Goal: Task Accomplishment & Management: Manage account settings

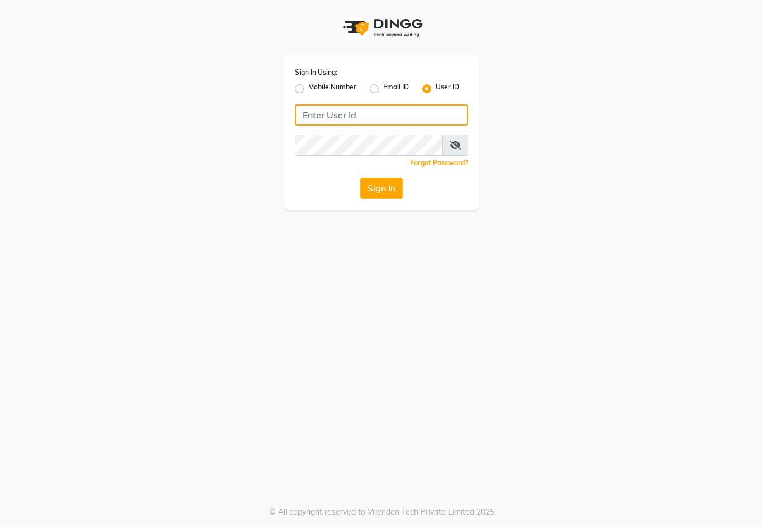
click at [331, 117] on input "Username" at bounding box center [381, 114] width 173 height 21
click at [308, 92] on label "Mobile Number" at bounding box center [332, 88] width 48 height 13
click at [308, 89] on input "Mobile Number" at bounding box center [311, 85] width 7 height 7
radio input "true"
radio input "false"
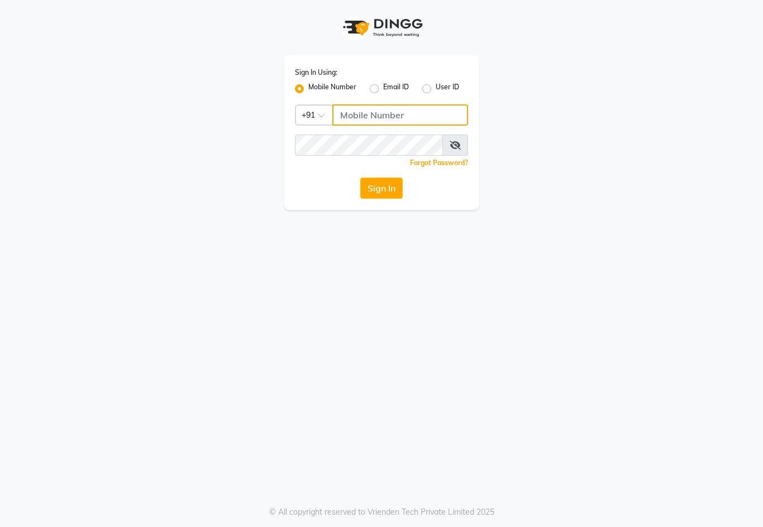
click at [384, 120] on input "Username" at bounding box center [400, 114] width 136 height 21
type input "9890928478"
click at [379, 185] on button "Sign In" at bounding box center [381, 188] width 42 height 21
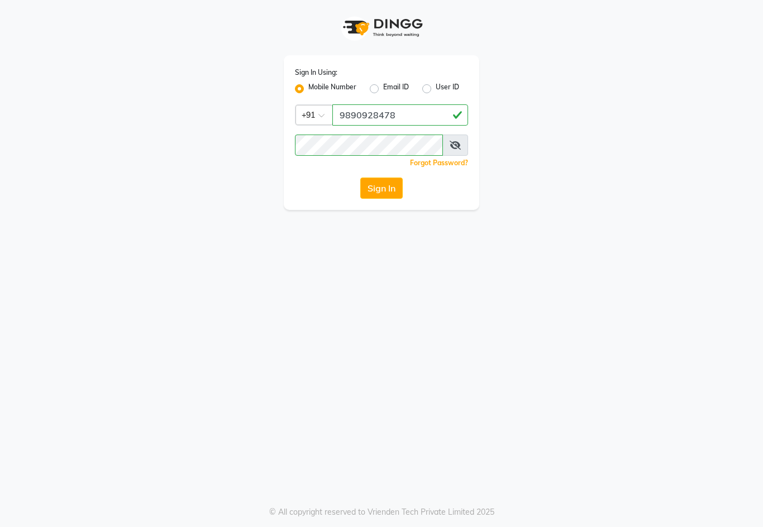
click at [386, 188] on button "Sign In" at bounding box center [381, 188] width 42 height 21
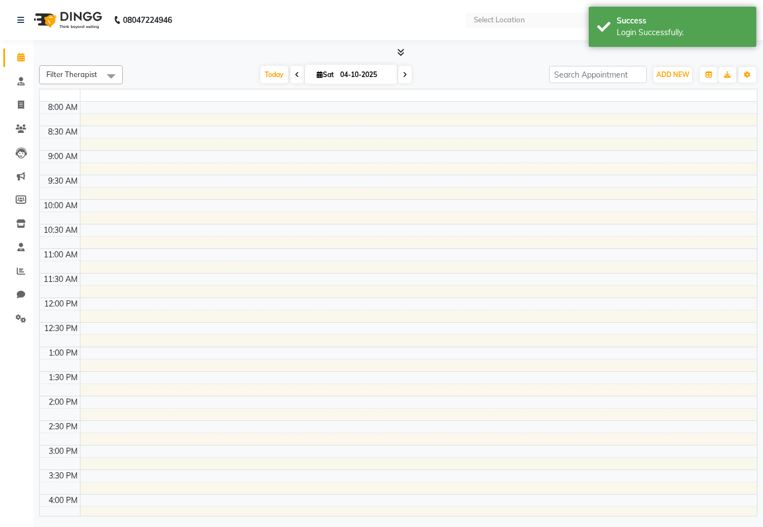
select select "en"
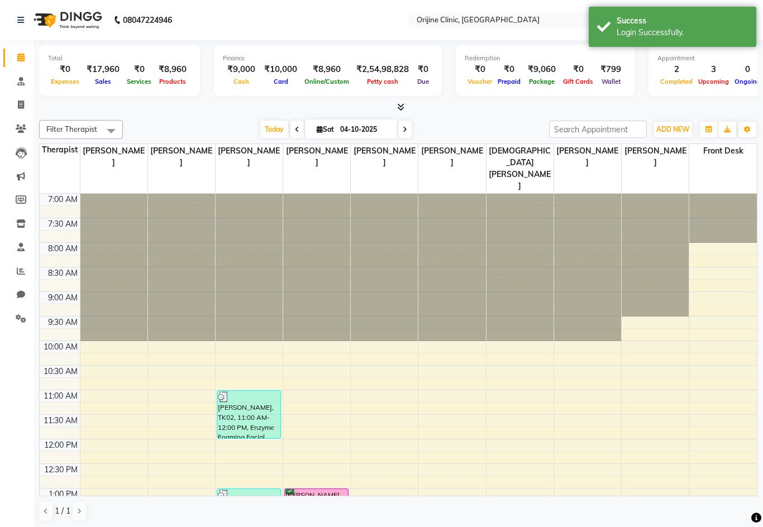
click at [18, 247] on icon at bounding box center [20, 247] width 7 height 8
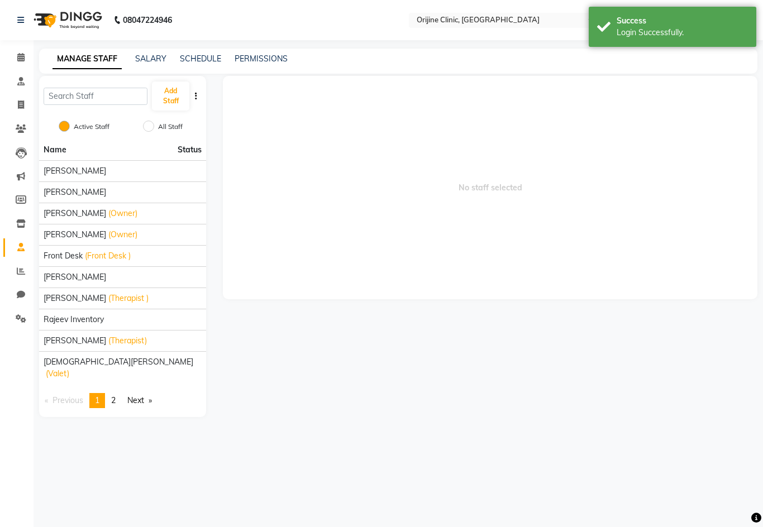
click at [88, 318] on span "Rajeev Inventory" at bounding box center [74, 320] width 60 height 12
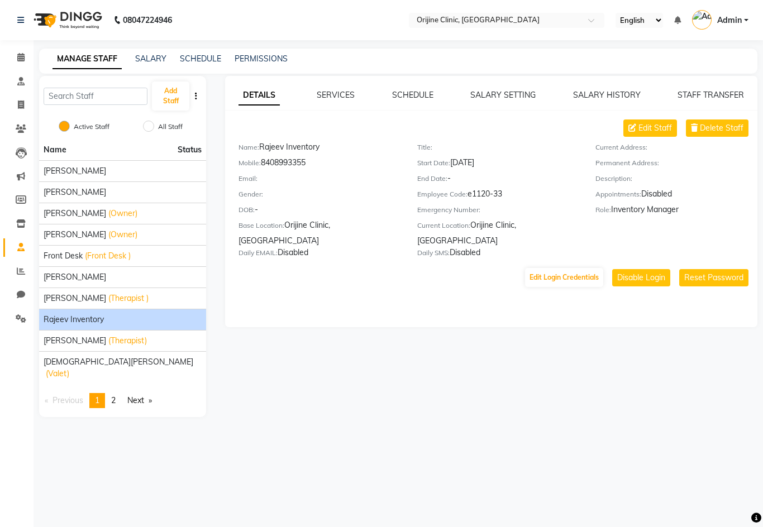
click at [254, 58] on link "PERMISSIONS" at bounding box center [261, 59] width 53 height 10
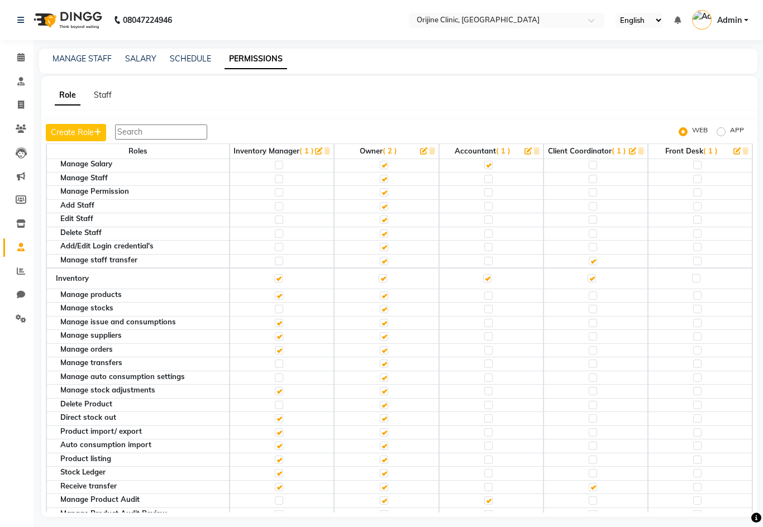
scroll to position [1226, 0]
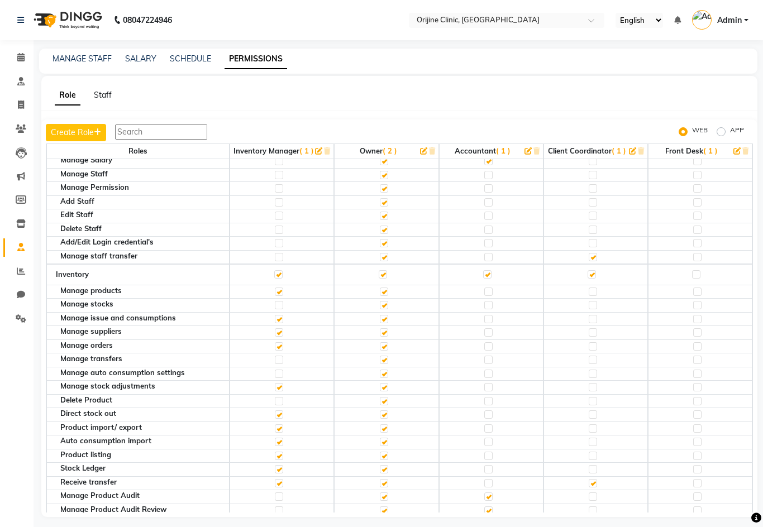
click at [269, 264] on td at bounding box center [282, 274] width 104 height 21
click at [279, 270] on label at bounding box center [278, 274] width 8 height 8
click at [279, 271] on input "checkbox" at bounding box center [277, 274] width 7 height 7
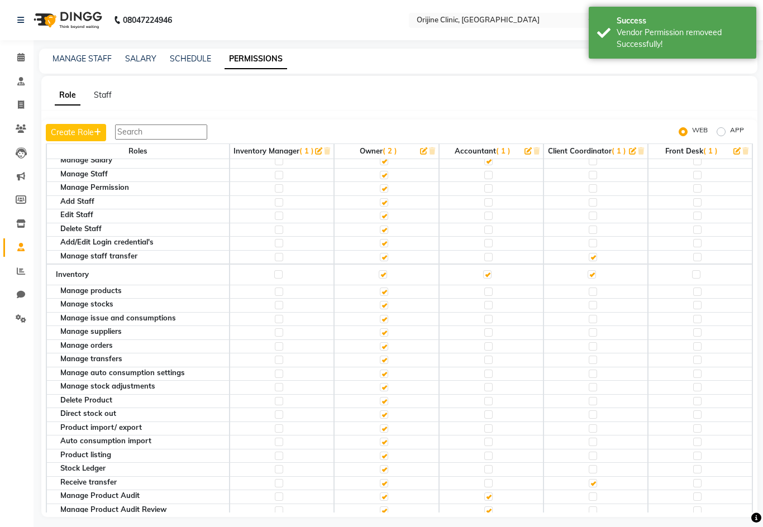
click at [275, 270] on label at bounding box center [278, 274] width 8 height 8
click at [275, 271] on input "checkbox" at bounding box center [277, 274] width 7 height 7
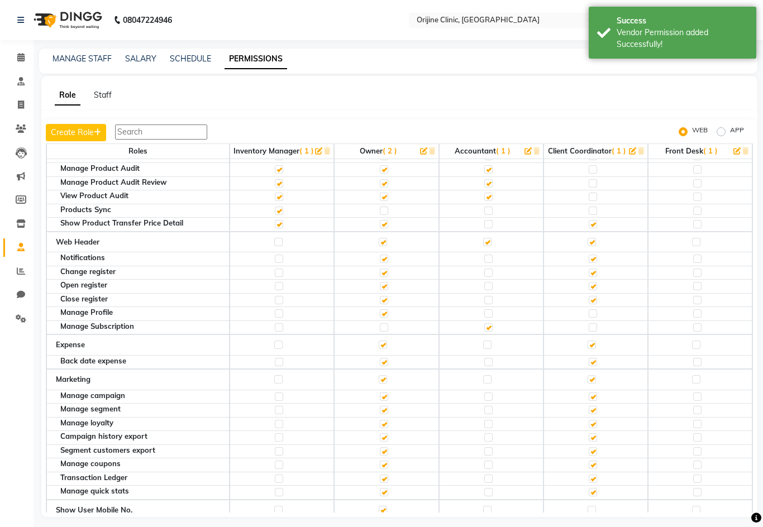
scroll to position [1555, 0]
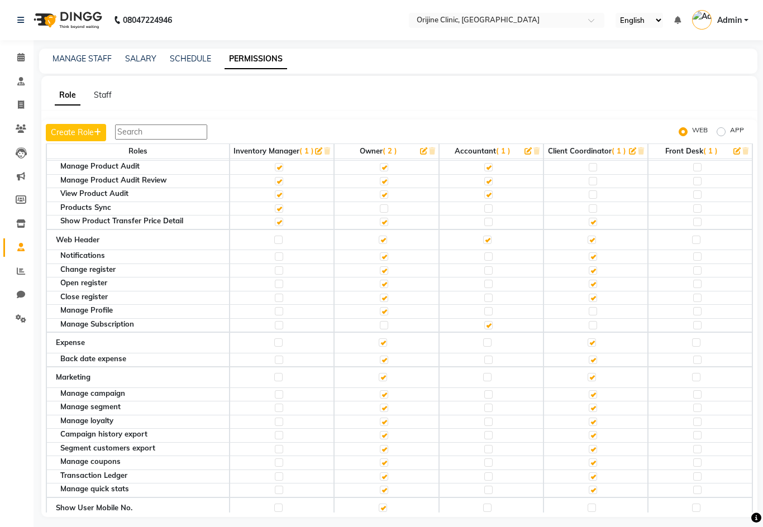
click at [729, 28] on link "Admin" at bounding box center [720, 20] width 56 height 18
click at [690, 86] on link "Sign out" at bounding box center [691, 79] width 102 height 17
